Goal: Task Accomplishment & Management: Manage account settings

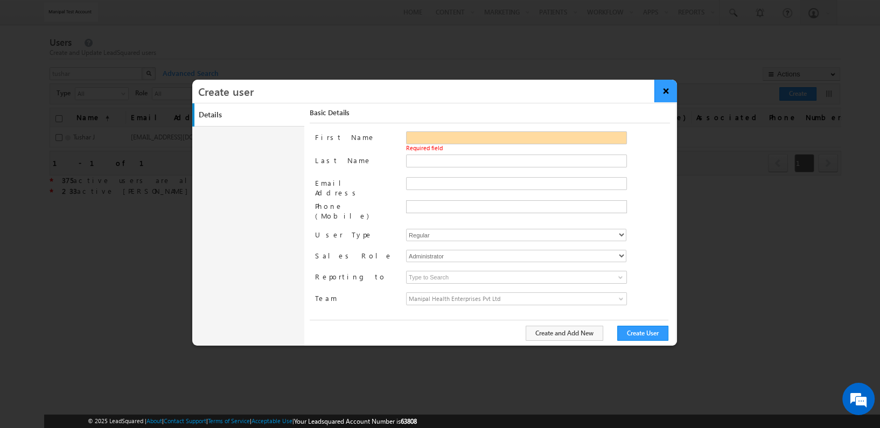
click at [671, 95] on button "×" at bounding box center [665, 91] width 23 height 23
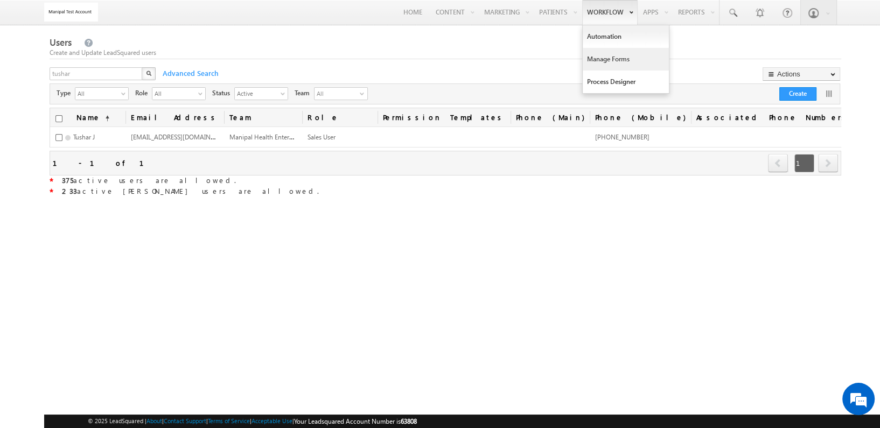
click at [610, 60] on link "Manage Forms" at bounding box center [626, 59] width 86 height 23
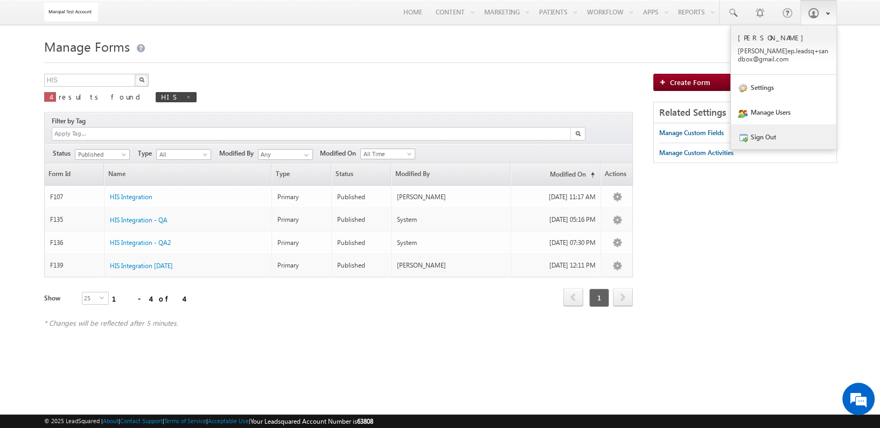
click at [761, 144] on link "Sign Out" at bounding box center [784, 136] width 106 height 25
